Goal: Transaction & Acquisition: Purchase product/service

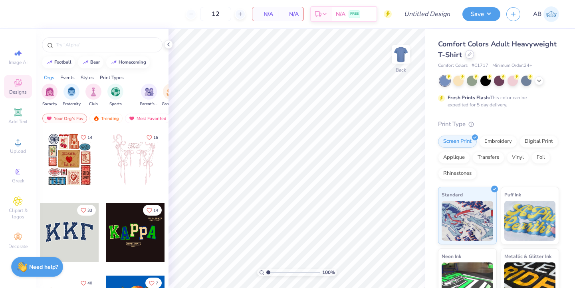
click at [473, 56] on div at bounding box center [470, 54] width 9 height 9
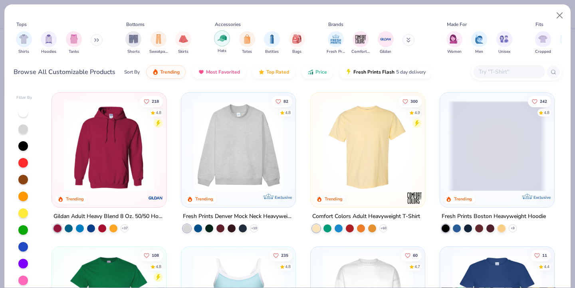
click at [221, 40] on img "filter for Hats" at bounding box center [222, 38] width 9 height 9
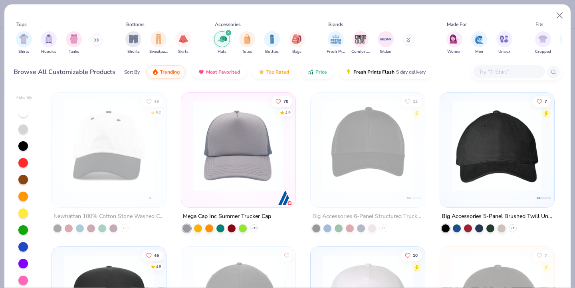
click at [500, 73] on input "text" at bounding box center [509, 71] width 62 height 9
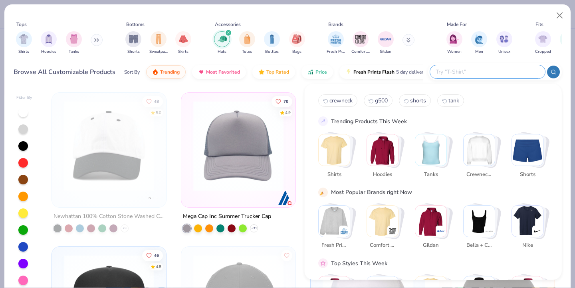
type input "t"
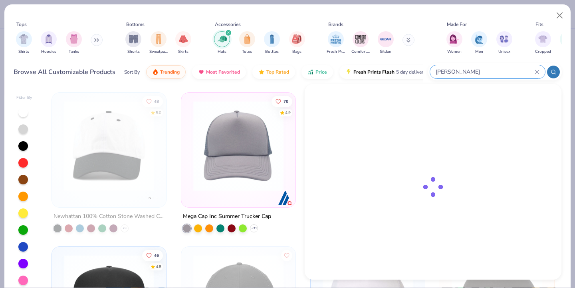
type input "otto"
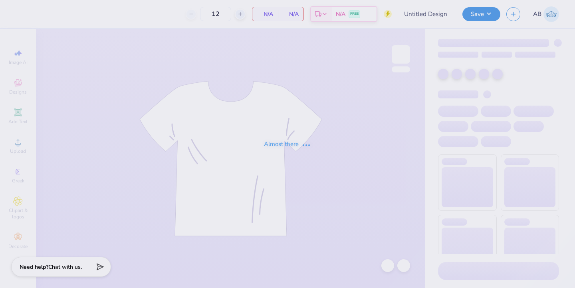
type input "disco hat aphi fam wknd"
type input "24"
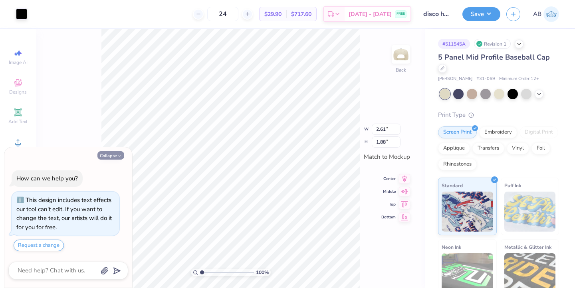
click at [110, 156] on button "Collapse" at bounding box center [111, 155] width 27 height 8
type textarea "x"
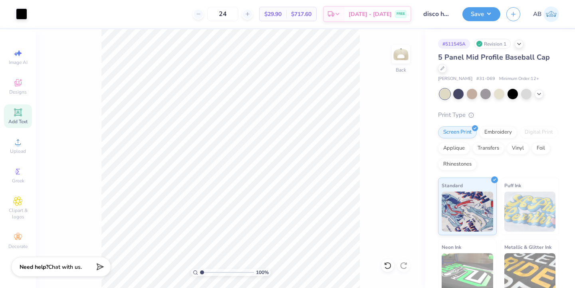
click at [17, 108] on icon at bounding box center [18, 112] width 10 height 10
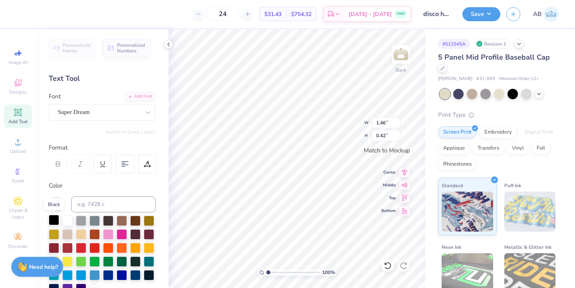
click at [54, 221] on div at bounding box center [54, 220] width 10 height 10
type textarea "[GEOGRAPHIC_DATA]"
click at [115, 121] on div "Personalized Names Personalized Numbers Text Tool Add Font Font Super Dream Swi…" at bounding box center [102, 158] width 133 height 259
click at [117, 114] on div "Super Dream" at bounding box center [99, 112] width 84 height 12
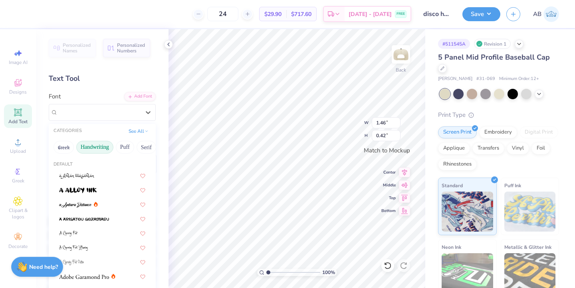
click at [103, 141] on button "Handwriting" at bounding box center [94, 147] width 37 height 13
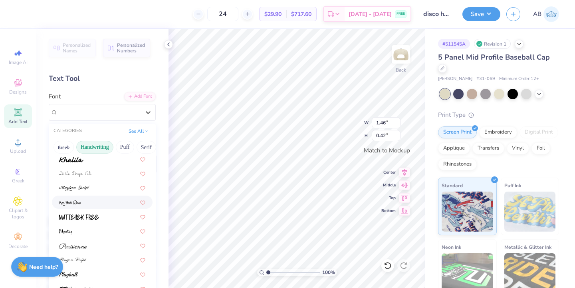
scroll to position [181, 0]
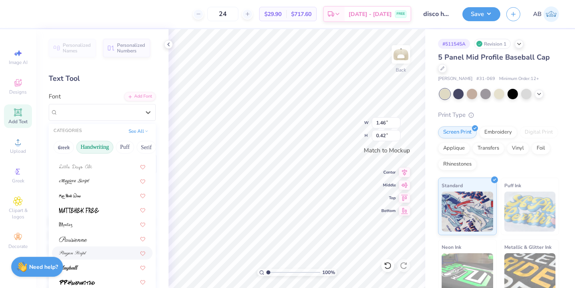
click at [96, 258] on div at bounding box center [102, 252] width 101 height 13
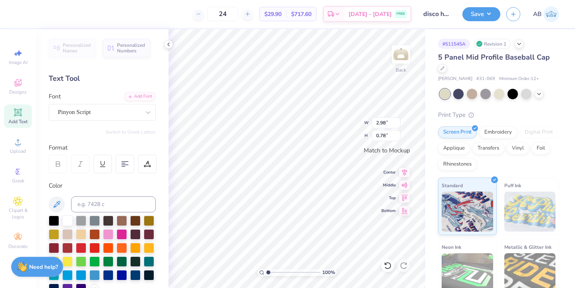
type input "2.98"
type input "0.78"
type input "3.24"
type input "0.85"
type input "3.99"
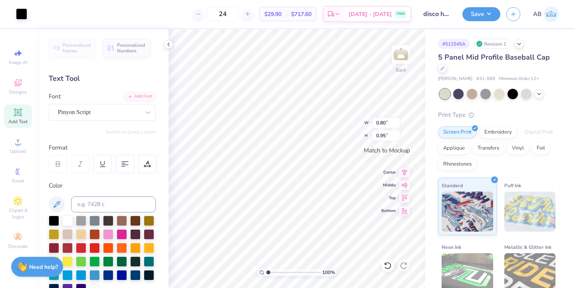
type input "0.21"
type input "3.24"
type input "0.85"
click at [135, 121] on div "Personalized Names Personalized Numbers Text Tool Add Font Font Pinyon Script S…" at bounding box center [102, 158] width 133 height 259
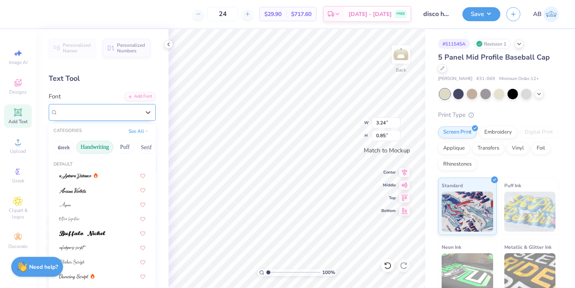
click at [133, 115] on div "Pinyon Script" at bounding box center [99, 112] width 84 height 12
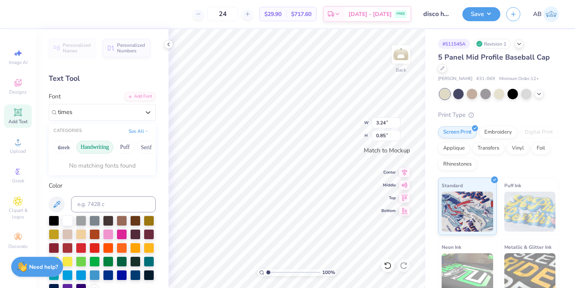
click at [96, 143] on button "Handwriting" at bounding box center [94, 147] width 37 height 13
click at [101, 167] on div "Default" at bounding box center [102, 164] width 107 height 7
click at [107, 172] on div "Times New Roman" at bounding box center [102, 175] width 86 height 8
type input "times"
type input "3.50"
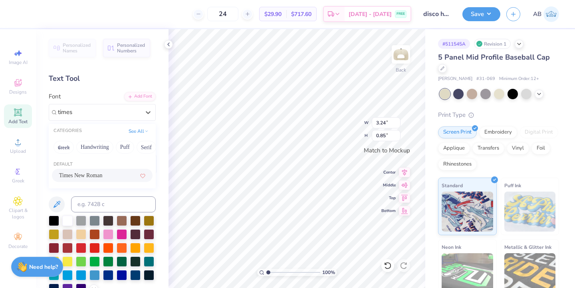
type input "0.81"
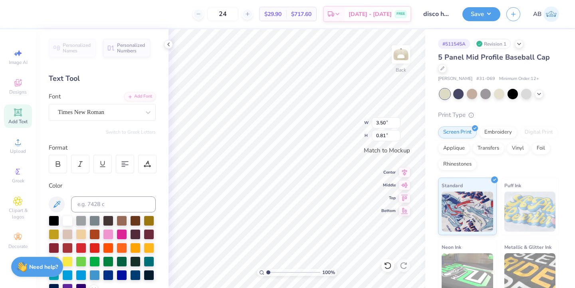
type textarea "b"
type textarea "BOULDER"
type input "3.56"
type input "0.56"
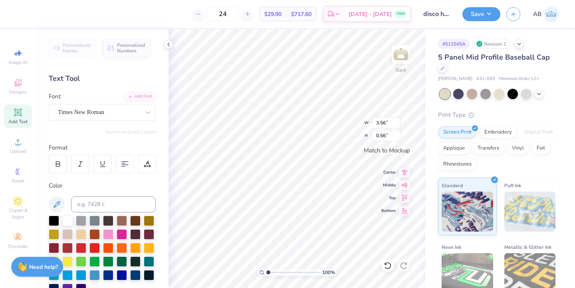
type input "3.99"
type input "0.62"
click at [110, 103] on div "Font Times New Roman" at bounding box center [102, 106] width 107 height 29
click at [113, 107] on div "Times New Roman" at bounding box center [99, 112] width 84 height 12
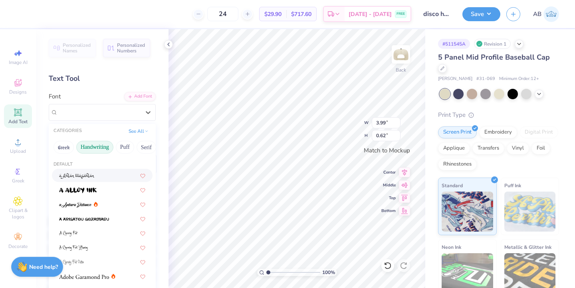
click at [100, 149] on button "Handwriting" at bounding box center [94, 147] width 37 height 13
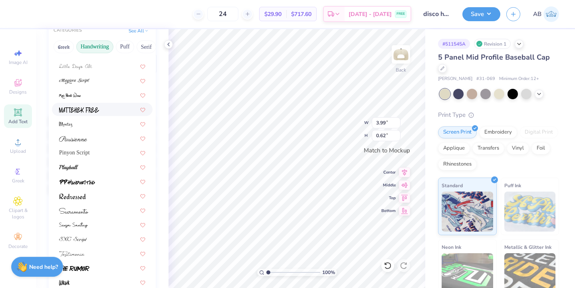
scroll to position [102, 0]
click at [97, 150] on div "Pinyon Script" at bounding box center [102, 151] width 86 height 8
type input "0.69"
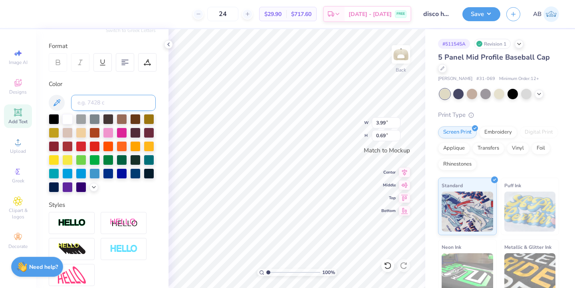
click at [100, 101] on input at bounding box center [113, 103] width 85 height 16
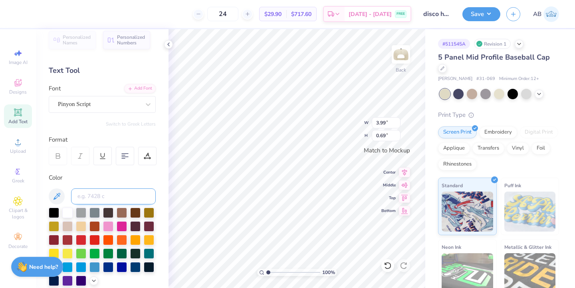
scroll to position [0, 0]
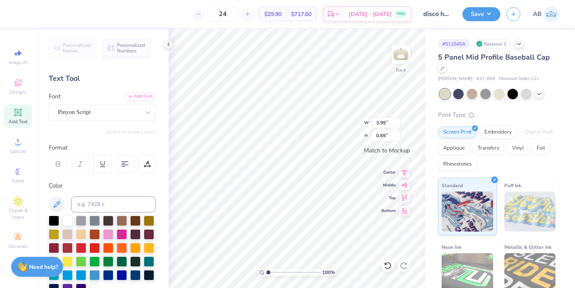
click at [102, 123] on div "Personalized Names Personalized Numbers Text Tool Add Font Font Pinyon Script S…" at bounding box center [102, 158] width 133 height 259
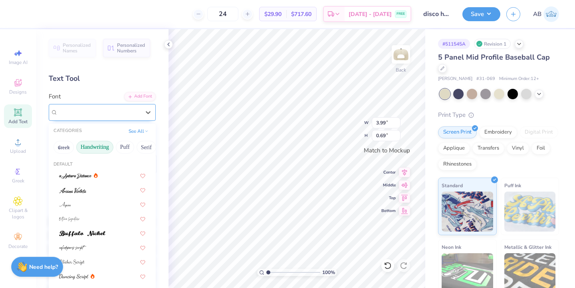
click at [102, 109] on div "Pinyon Script" at bounding box center [99, 112] width 84 height 12
click at [76, 151] on button "Retro" at bounding box center [82, 147] width 21 height 13
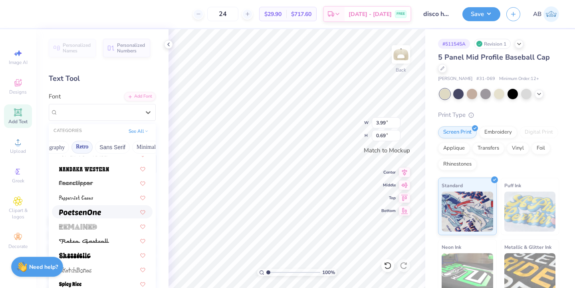
scroll to position [1016, 0]
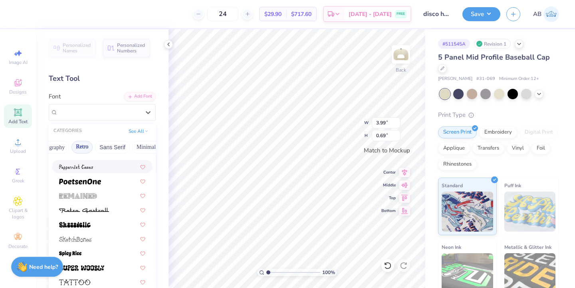
click at [90, 141] on button "Retro" at bounding box center [82, 147] width 21 height 13
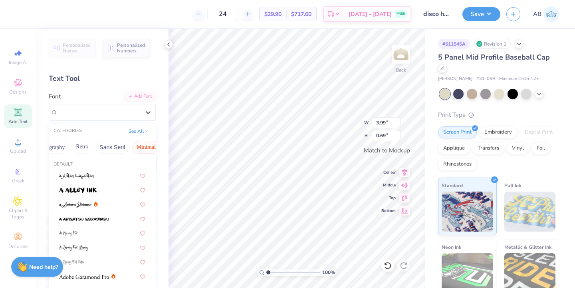
click at [137, 145] on button "Minimal" at bounding box center [146, 147] width 28 height 13
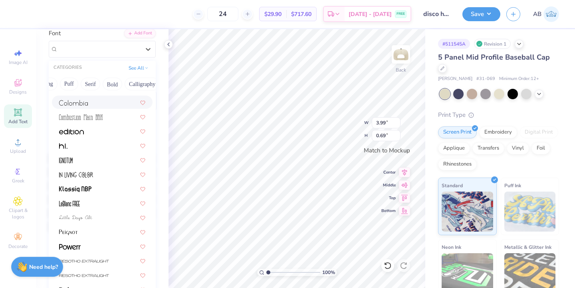
scroll to position [0, 0]
click at [96, 84] on button "Handwriting" at bounding box center [94, 84] width 37 height 13
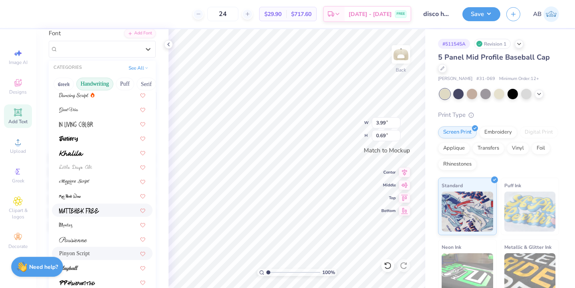
scroll to position [181, 0]
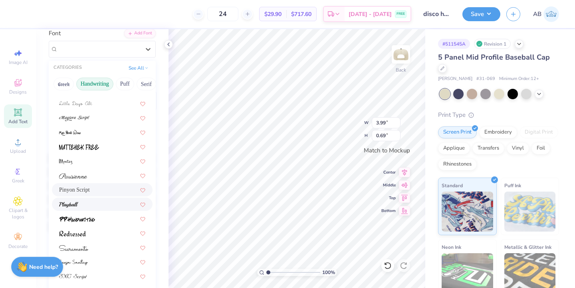
click at [113, 204] on div at bounding box center [102, 204] width 86 height 8
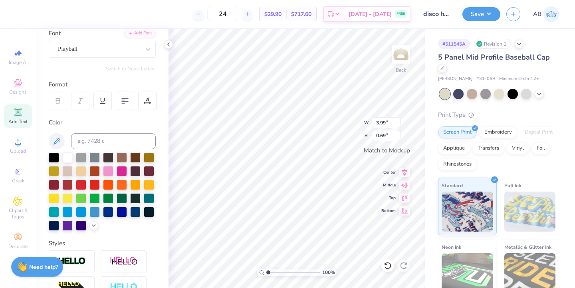
type input "3.92"
type input "0.60"
click at [101, 45] on div "Playball" at bounding box center [99, 49] width 84 height 12
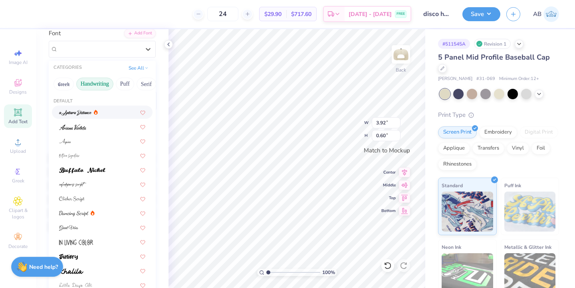
click at [91, 86] on button "Handwriting" at bounding box center [94, 84] width 37 height 13
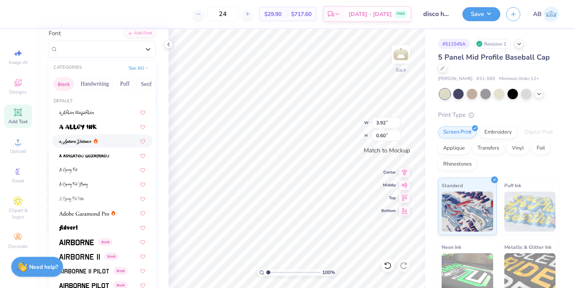
click at [70, 80] on button "Greek" at bounding box center [64, 84] width 20 height 13
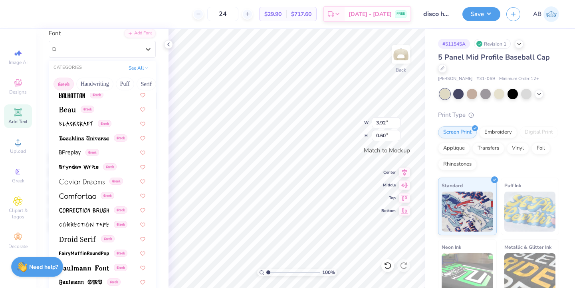
scroll to position [106, 0]
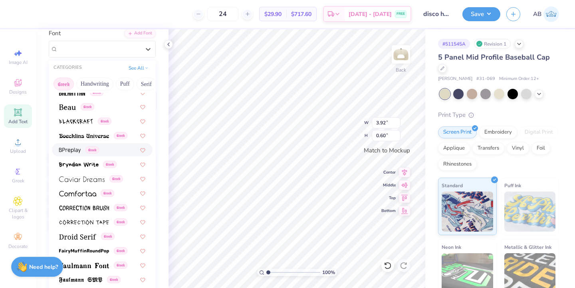
click at [94, 151] on span "Greek" at bounding box center [93, 149] width 14 height 7
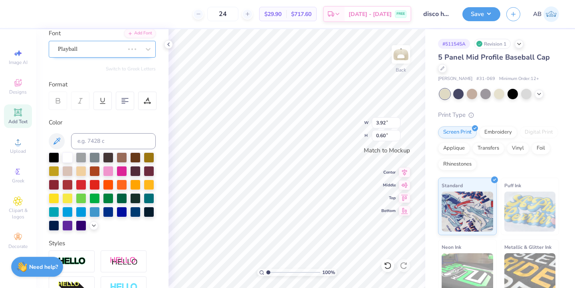
click at [110, 51] on div "Playball" at bounding box center [91, 49] width 68 height 12
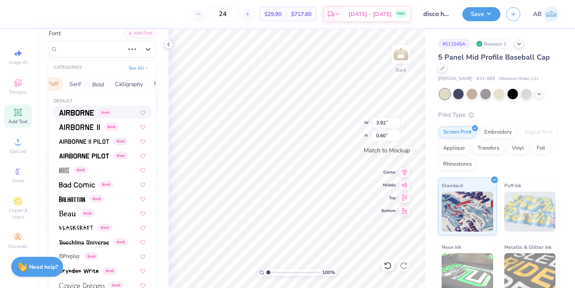
scroll to position [0, 80]
type input "3.44"
type input "0.63"
click at [129, 84] on button "Calligraphy" at bounding box center [118, 84] width 35 height 13
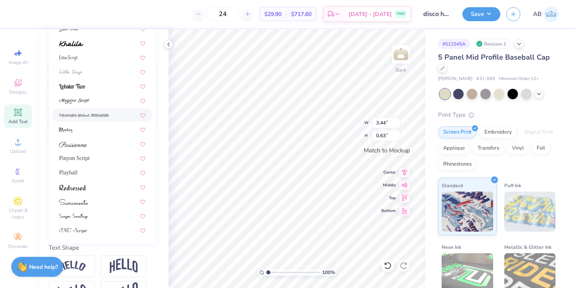
scroll to position [156, 0]
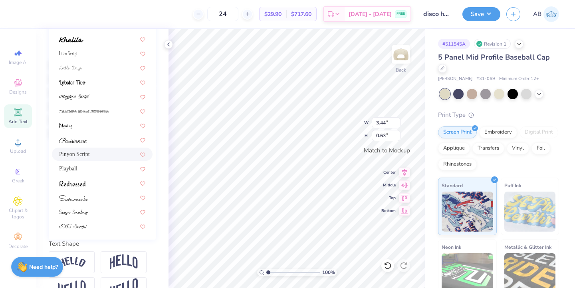
click at [102, 152] on div "Pinyon Script" at bounding box center [102, 154] width 86 height 8
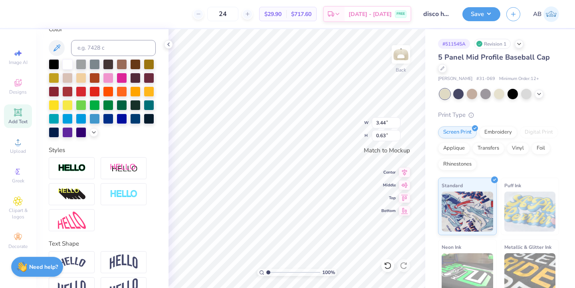
type input "3.99"
type input "0.69"
click at [108, 45] on input at bounding box center [113, 48] width 85 height 16
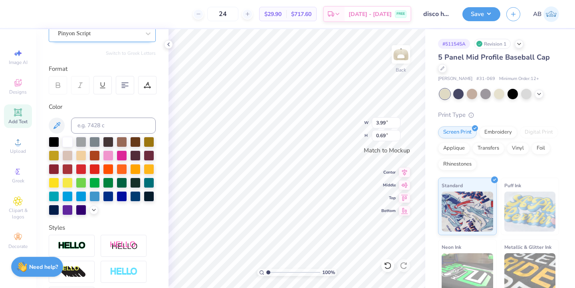
click at [105, 35] on div "Pinyon Script" at bounding box center [99, 33] width 84 height 12
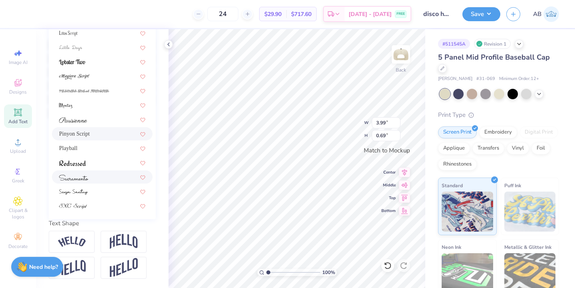
scroll to position [191, 0]
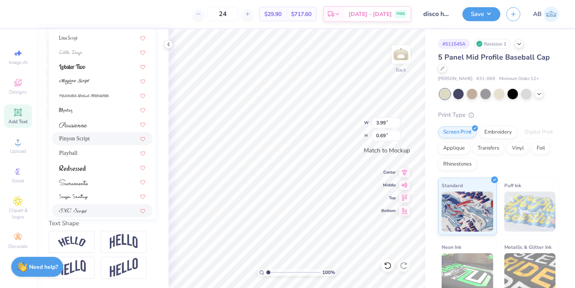
click at [100, 213] on div at bounding box center [102, 210] width 86 height 8
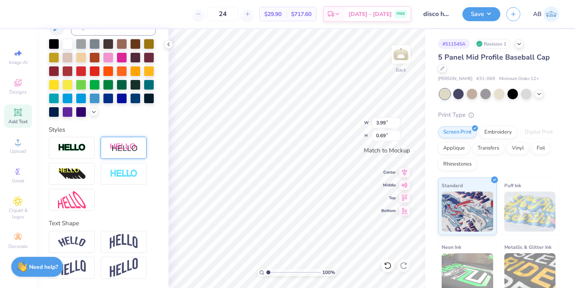
type input "3.30"
type input "0.51"
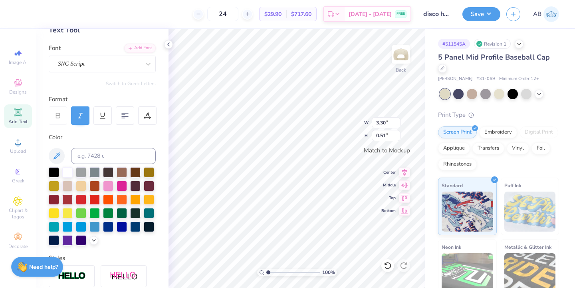
scroll to position [48, 0]
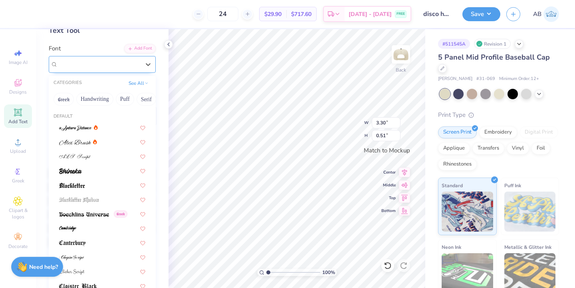
click at [105, 66] on div "SNC Script" at bounding box center [99, 64] width 84 height 12
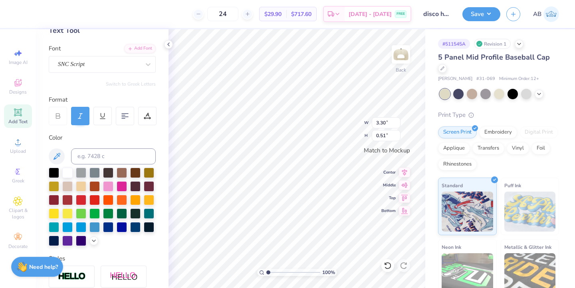
scroll to position [0, 0]
type textarea "B"
type textarea "boulder"
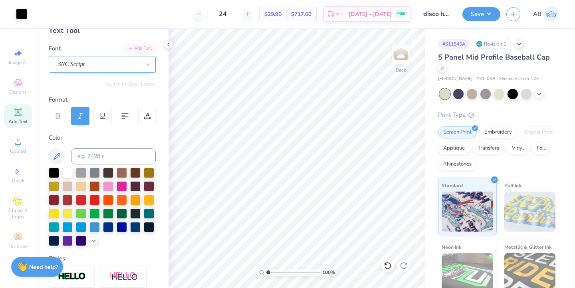
click at [131, 62] on div "SNC Script" at bounding box center [99, 64] width 84 height 12
click at [113, 104] on button "Calligraphy" at bounding box center [119, 99] width 35 height 13
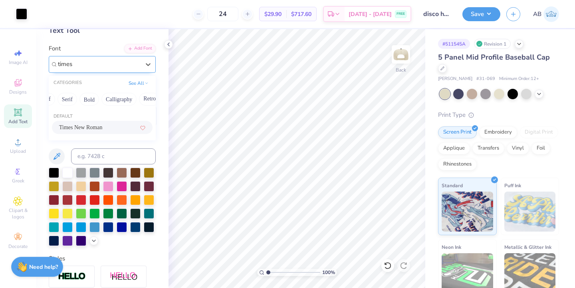
click at [102, 125] on span "Times New Roman" at bounding box center [80, 127] width 43 height 8
type input "times"
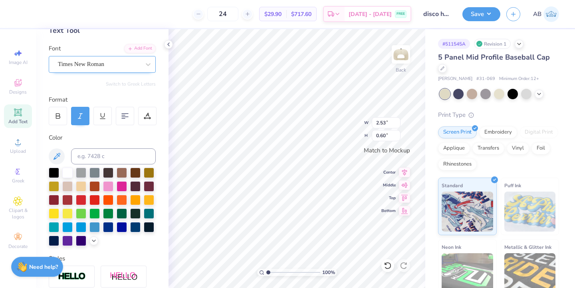
scroll to position [0, 0]
type textarea "[GEOGRAPHIC_DATA]"
type input "3.28"
type input "0.75"
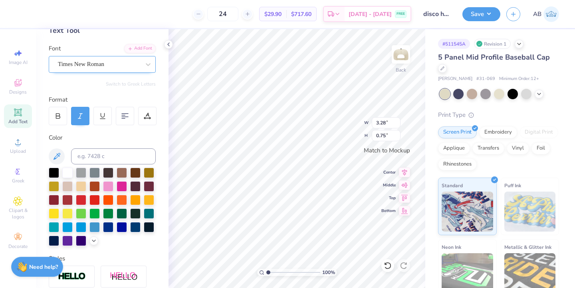
click at [332, 27] on div "24 $29.90 Per Item $717.60 Total Est. Delivery [DATE] - [DATE] FREE" at bounding box center [217, 14] width 390 height 28
click at [351, 25] on div "24 $29.90 Per Item $717.60 Total Est. Delivery [DATE] - [DATE] FREE" at bounding box center [217, 14] width 390 height 28
click at [171, 44] on icon at bounding box center [168, 44] width 6 height 6
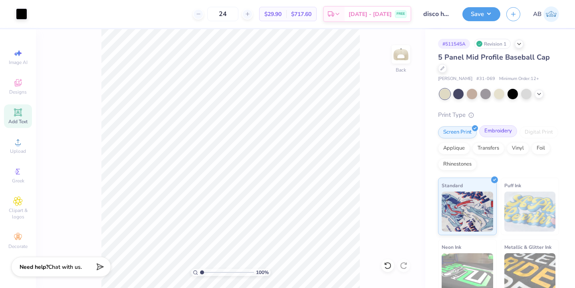
click at [503, 131] on div "Embroidery" at bounding box center [499, 131] width 38 height 12
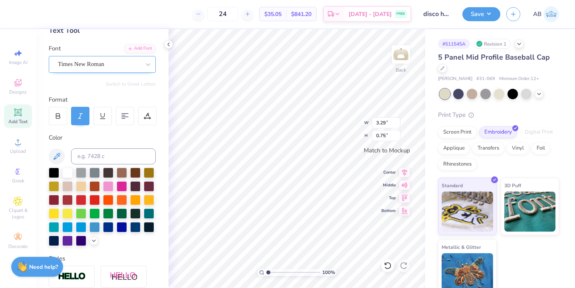
click at [128, 63] on div "Times New Roman" at bounding box center [99, 64] width 84 height 12
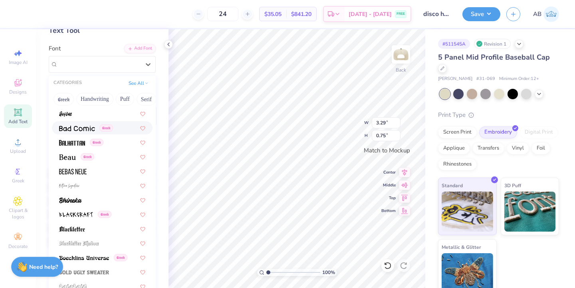
scroll to position [332, 0]
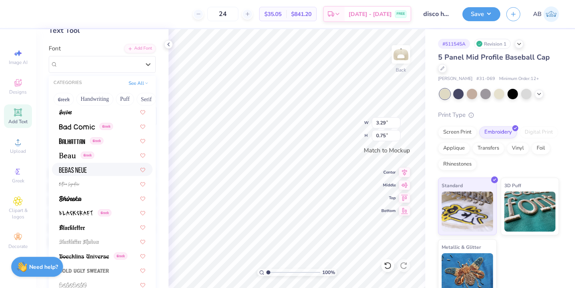
click at [90, 163] on div at bounding box center [102, 169] width 101 height 13
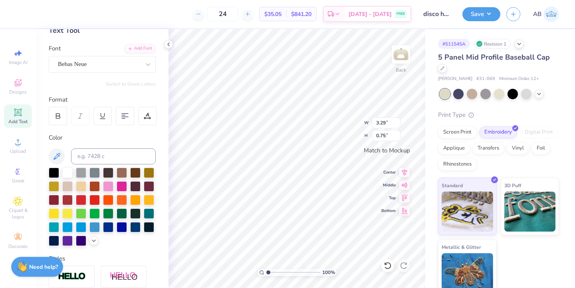
type input "2.65"
type input "0.73"
click at [111, 54] on div "Font Bebas Neue" at bounding box center [102, 58] width 107 height 29
click at [112, 61] on div "Bebas Neue" at bounding box center [99, 64] width 84 height 12
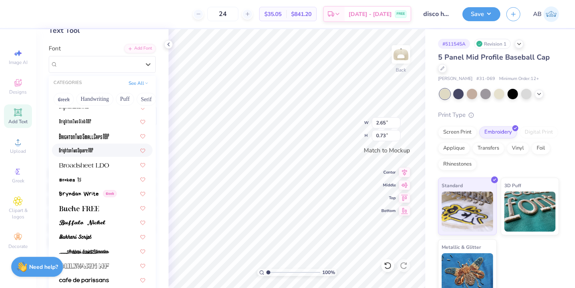
scroll to position [660, 0]
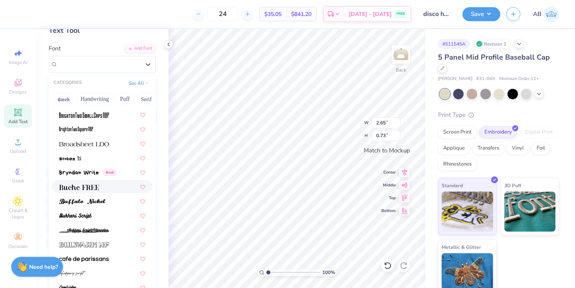
click at [109, 191] on div at bounding box center [102, 186] width 101 height 13
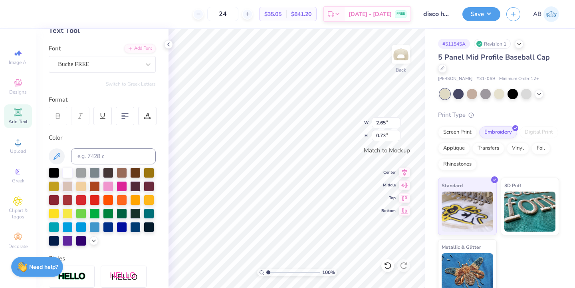
type input "3.63"
type input "0.75"
click at [131, 64] on div "Buche FREE" at bounding box center [99, 64] width 84 height 12
click at [102, 127] on span "Times New Roman" at bounding box center [80, 127] width 43 height 8
type input "times"
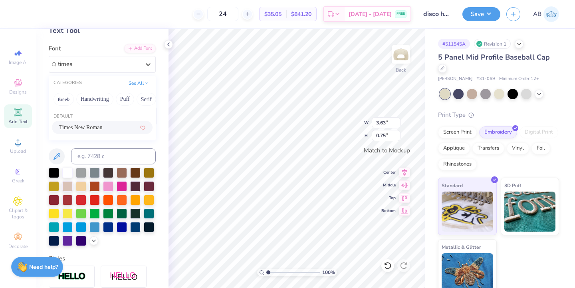
type input "3.30"
type input "0.77"
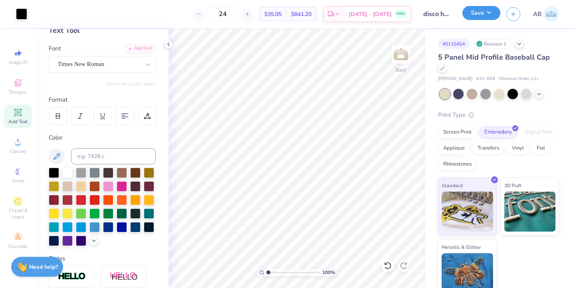
click at [482, 18] on button "Save" at bounding box center [482, 13] width 38 height 14
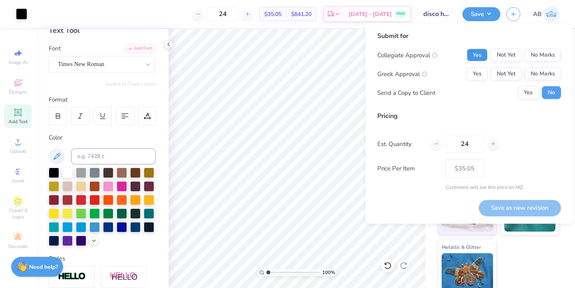
click at [481, 54] on button "Yes" at bounding box center [477, 55] width 21 height 13
click at [481, 73] on button "Yes" at bounding box center [477, 74] width 21 height 13
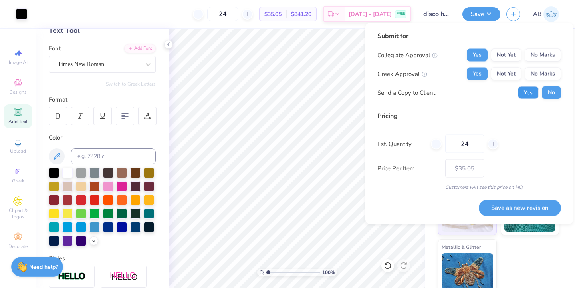
click at [530, 94] on button "Yes" at bounding box center [528, 92] width 21 height 13
click at [521, 209] on button "Save as new revision" at bounding box center [520, 207] width 82 height 16
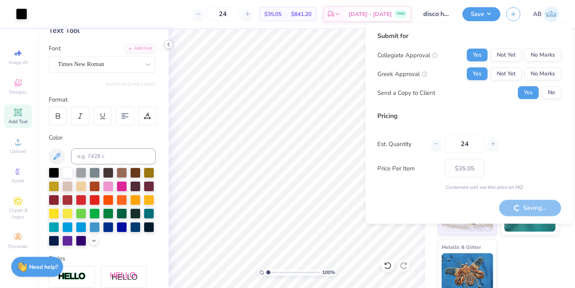
type input "– –"
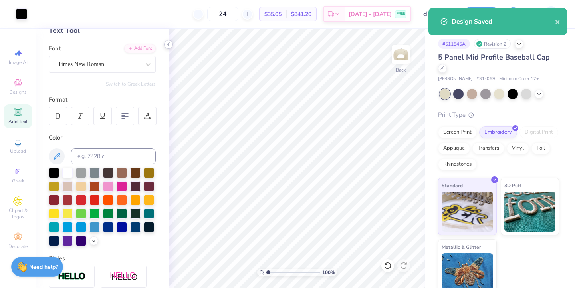
click at [171, 46] on icon at bounding box center [168, 44] width 6 height 6
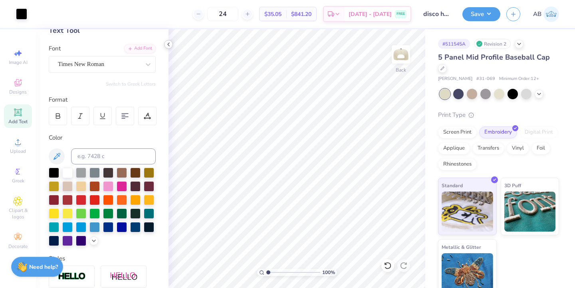
click at [170, 44] on icon at bounding box center [168, 44] width 6 height 6
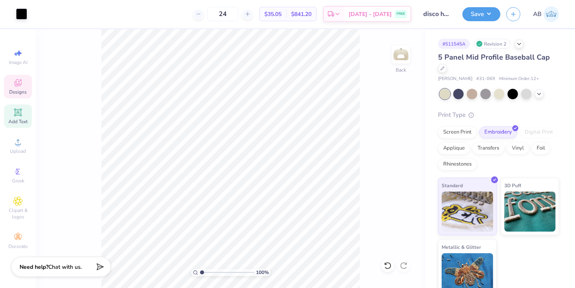
click at [17, 90] on span "Designs" at bounding box center [18, 92] width 18 height 6
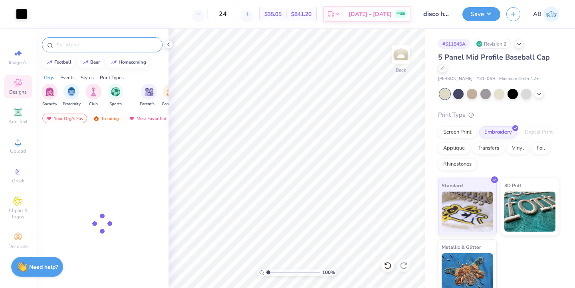
click at [119, 42] on input "text" at bounding box center [106, 45] width 102 height 8
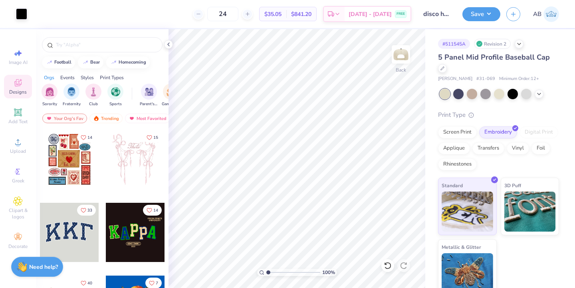
click at [90, 78] on div "Styles" at bounding box center [87, 77] width 13 height 7
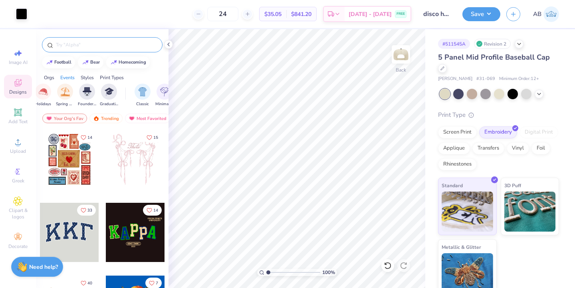
scroll to position [0, 379]
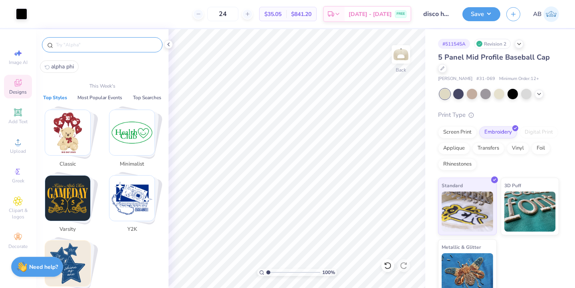
click at [89, 48] on input "text" at bounding box center [106, 45] width 102 height 8
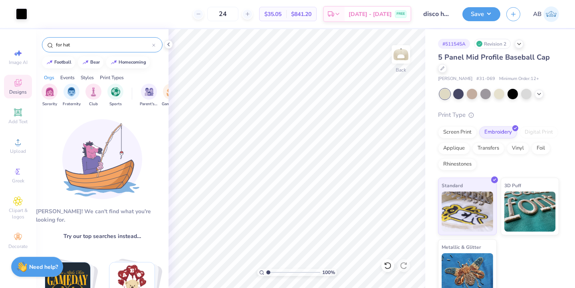
click at [105, 40] on div "for hat" at bounding box center [102, 44] width 121 height 15
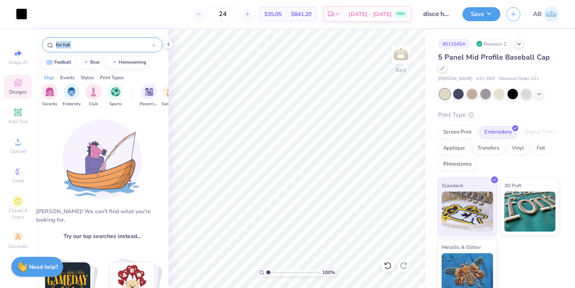
click at [105, 40] on div "for hat" at bounding box center [102, 44] width 121 height 15
click at [102, 49] on div "for hat" at bounding box center [102, 44] width 121 height 15
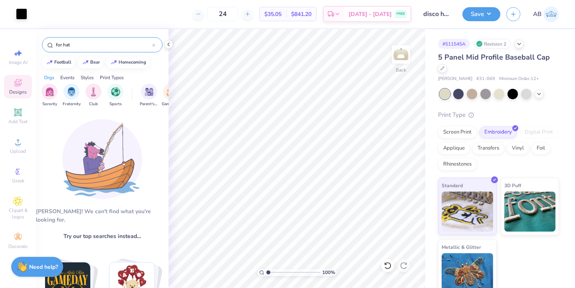
click at [102, 49] on div "for hat" at bounding box center [102, 44] width 121 height 15
click at [101, 46] on input "for hat" at bounding box center [103, 45] width 97 height 8
type input "f"
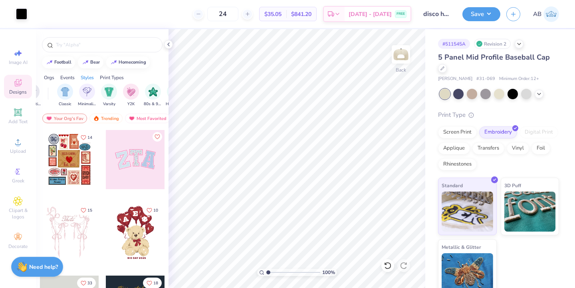
scroll to position [0, 408]
click at [104, 88] on img "filter for Varsity" at bounding box center [104, 90] width 9 height 9
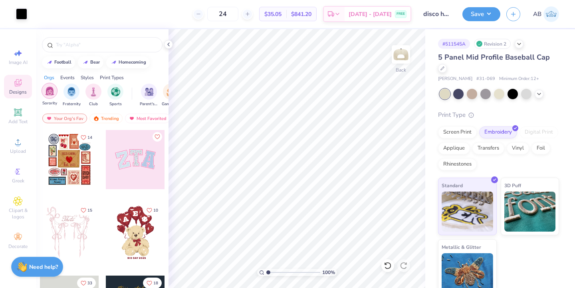
click at [53, 92] on img "filter for Sorority" at bounding box center [49, 90] width 9 height 9
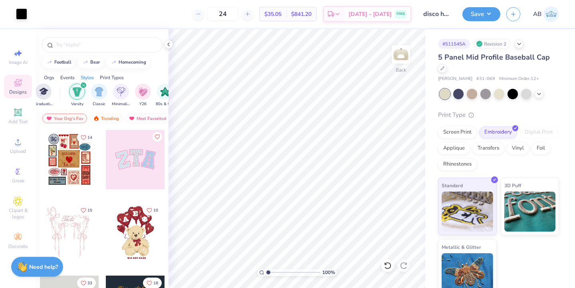
scroll to position [0, 397]
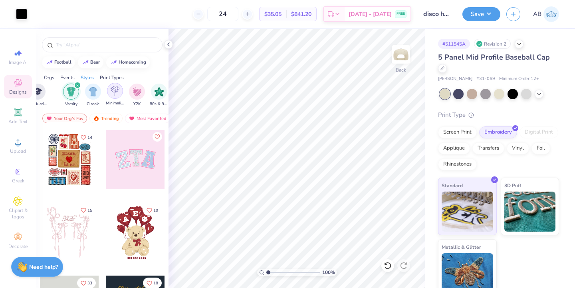
click at [117, 91] on img "filter for Minimalist" at bounding box center [115, 90] width 9 height 9
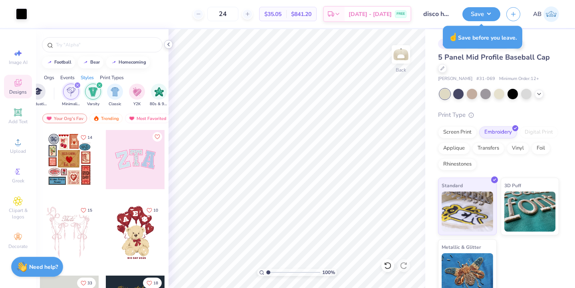
click at [169, 44] on icon at bounding box center [168, 44] width 6 height 6
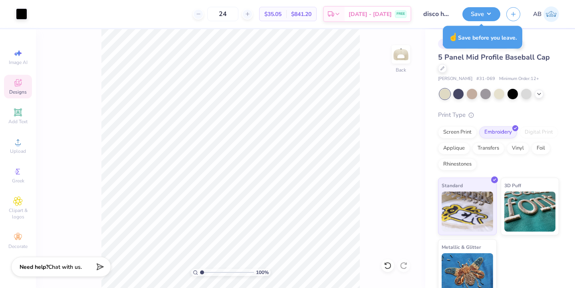
click at [18, 83] on icon at bounding box center [18, 83] width 10 height 10
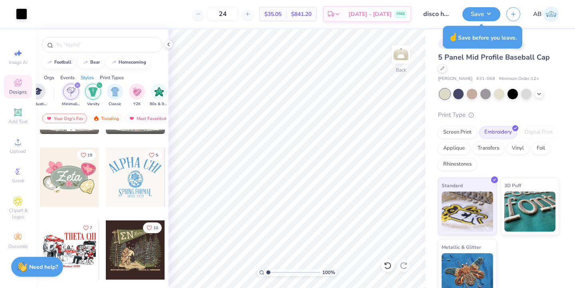
scroll to position [492, 0]
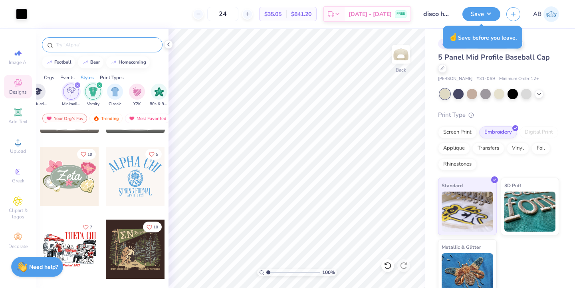
click at [78, 50] on div at bounding box center [102, 44] width 121 height 15
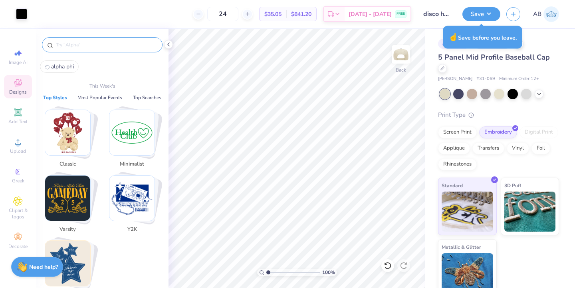
click at [76, 45] on input "text" at bounding box center [106, 45] width 102 height 8
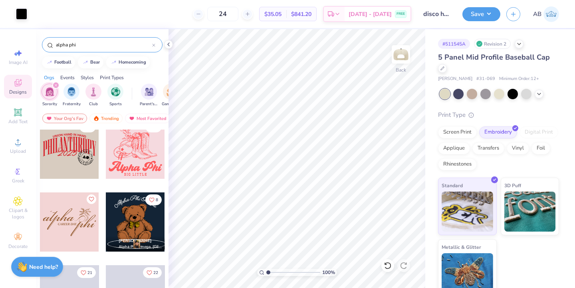
scroll to position [593, 0]
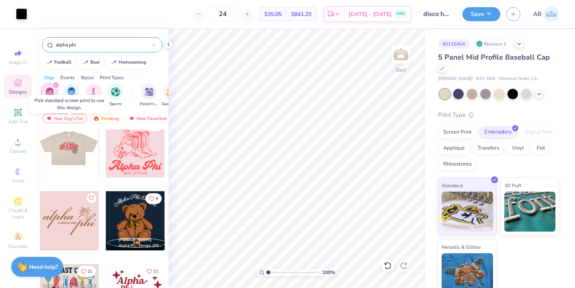
type input "alpha phi"
click at [77, 163] on div at bounding box center [69, 147] width 59 height 59
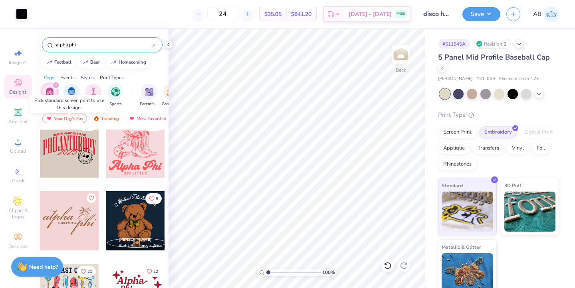
click at [72, 147] on div at bounding box center [69, 147] width 59 height 59
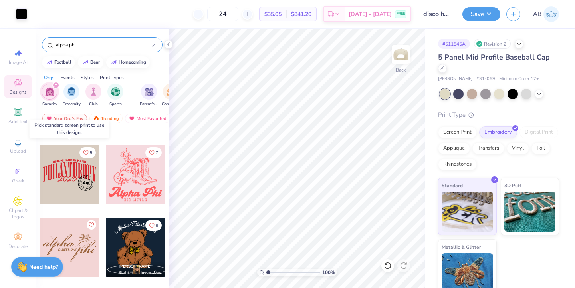
scroll to position [579, 0]
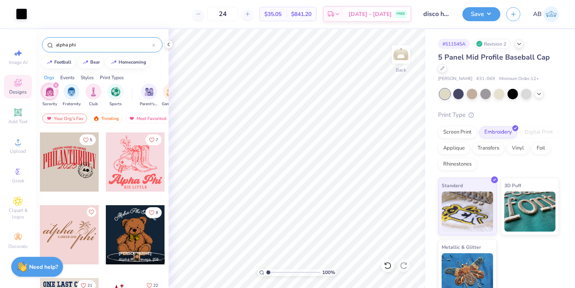
click at [90, 78] on div "Styles" at bounding box center [87, 77] width 13 height 7
click at [111, 79] on div "Print Types" at bounding box center [112, 77] width 24 height 7
click at [53, 92] on img "filter for Embroidery" at bounding box center [49, 90] width 9 height 9
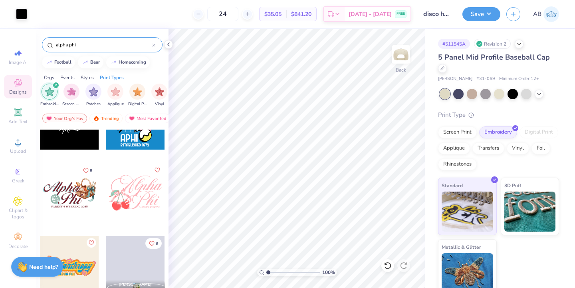
scroll to position [2440, 0]
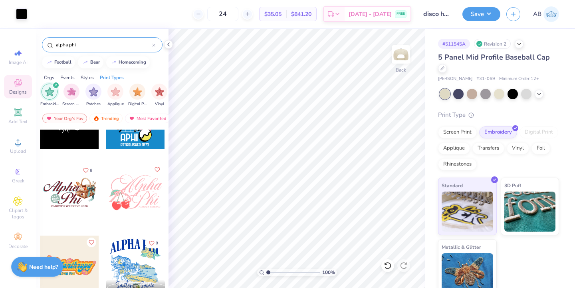
click at [117, 77] on div "Print Types" at bounding box center [112, 77] width 24 height 7
click at [168, 45] on icon at bounding box center [168, 44] width 6 height 6
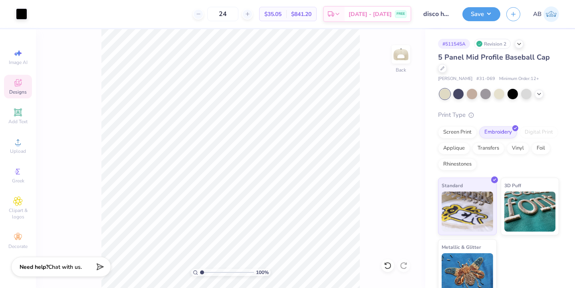
click at [17, 87] on icon at bounding box center [18, 83] width 10 height 10
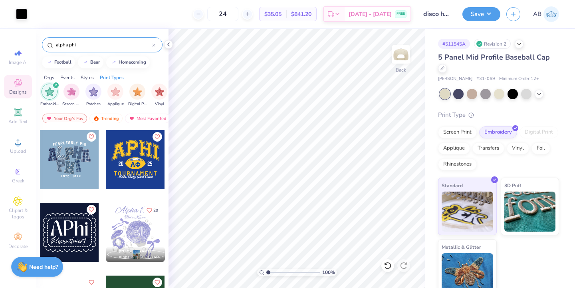
click at [55, 84] on icon "filter for Embroidery" at bounding box center [56, 85] width 2 height 2
click at [49, 91] on img "filter for Embroidery" at bounding box center [49, 90] width 9 height 9
click at [168, 44] on icon at bounding box center [168, 44] width 6 height 6
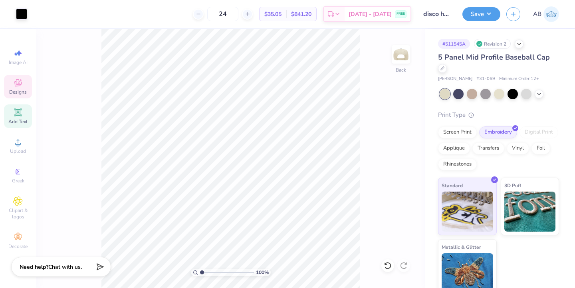
click at [20, 107] on icon at bounding box center [18, 112] width 10 height 10
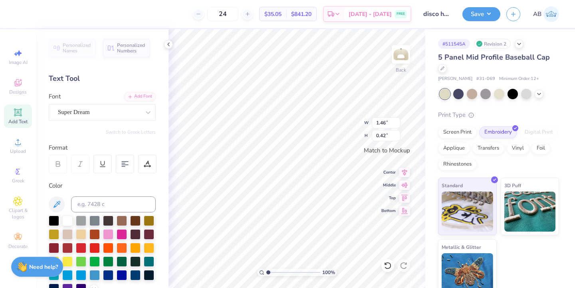
scroll to position [0, 1]
type textarea "ALPHA PHI"
click at [103, 98] on div "Font Super Dream" at bounding box center [102, 106] width 107 height 29
click at [105, 119] on div "Super Dream" at bounding box center [102, 112] width 107 height 17
